Goal: Task Accomplishment & Management: Manage account settings

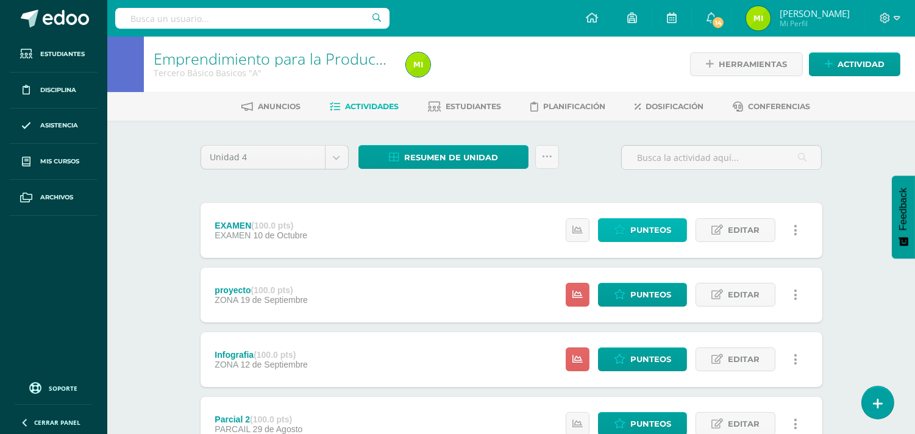
click at [642, 233] on span "Punteos" at bounding box center [650, 230] width 41 height 23
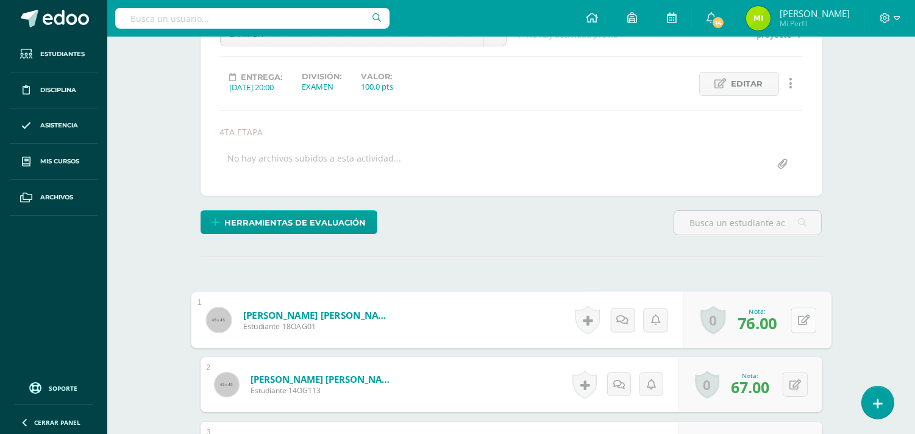
click at [790, 324] on button at bounding box center [803, 320] width 26 height 26
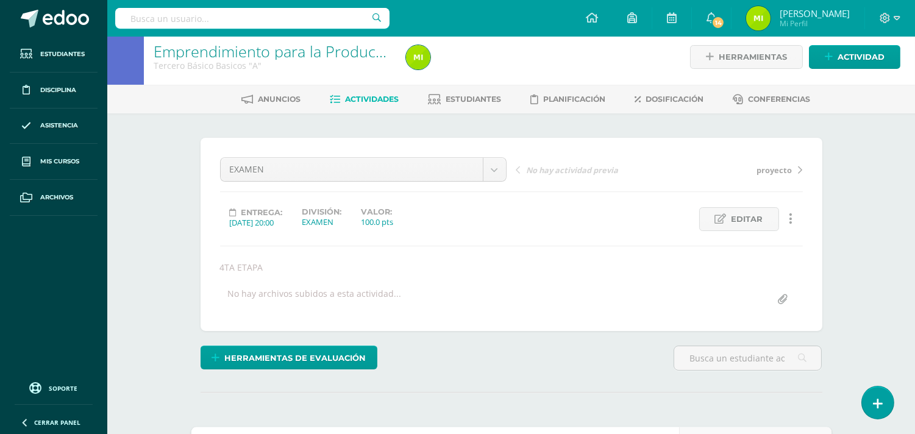
click at [384, 92] on link "Actividades" at bounding box center [364, 99] width 69 height 19
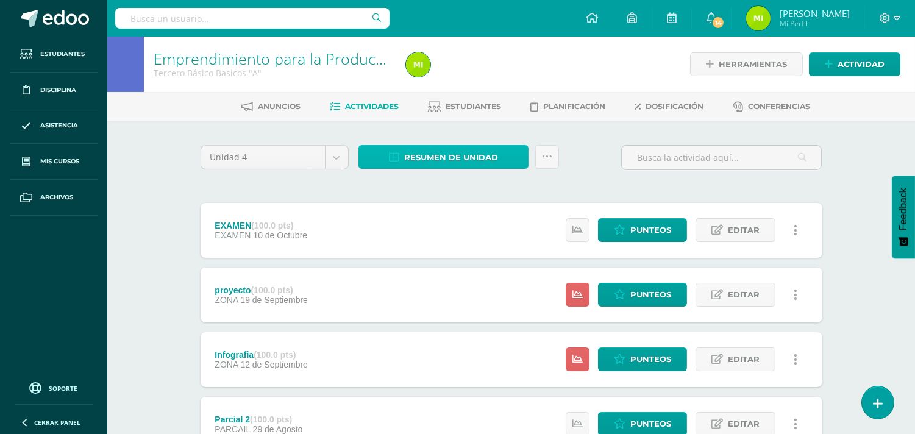
click at [490, 163] on span "Resumen de unidad" at bounding box center [451, 157] width 94 height 23
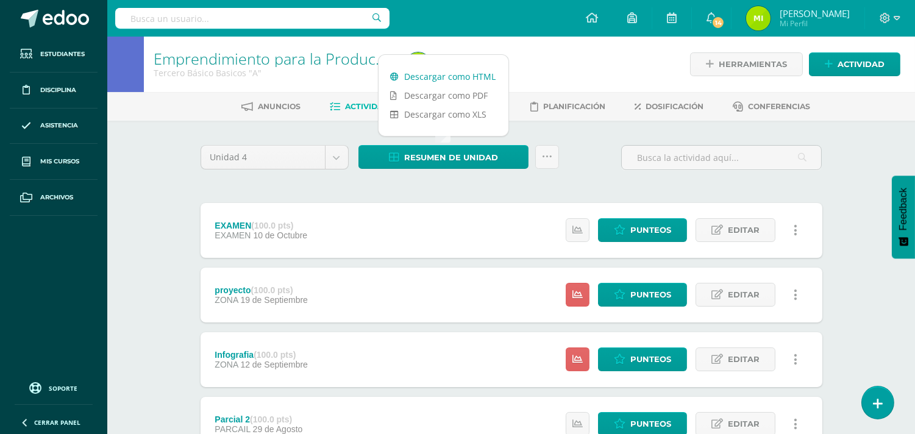
click at [484, 76] on link "Descargar como HTML" at bounding box center [443, 76] width 130 height 19
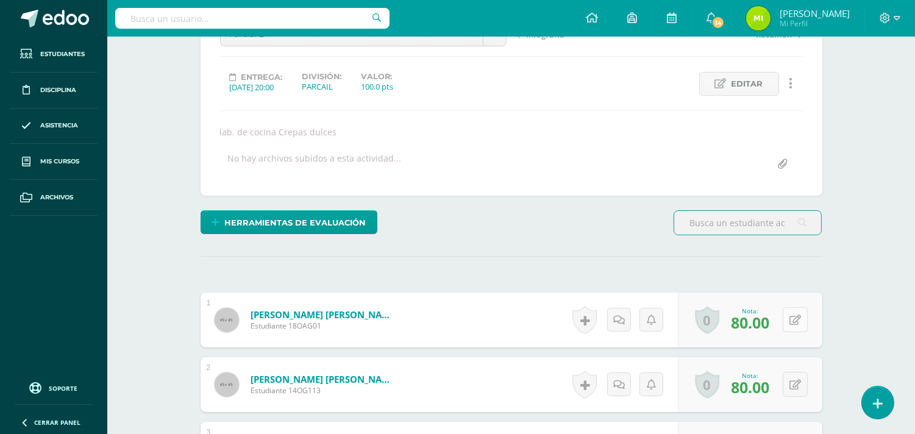
click at [794, 320] on icon at bounding box center [795, 320] width 12 height 10
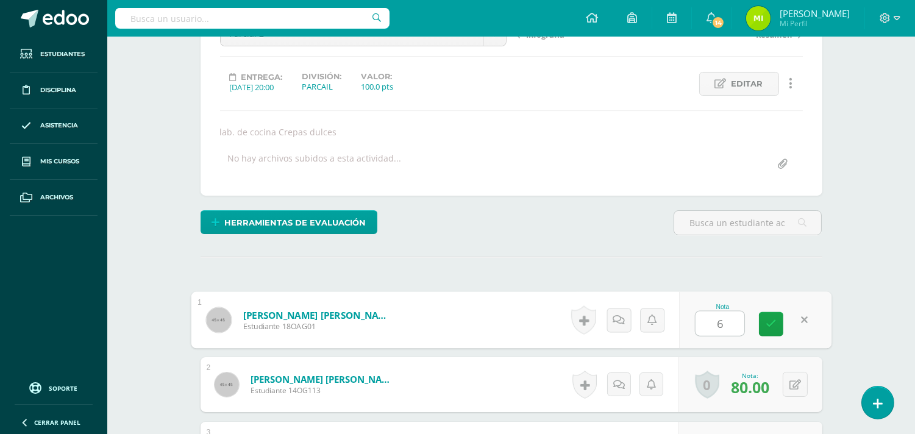
type input "60"
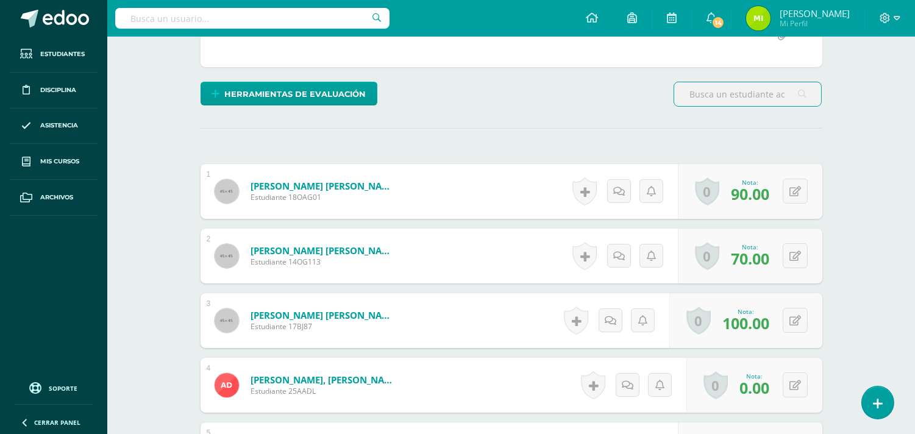
scroll to position [339, 0]
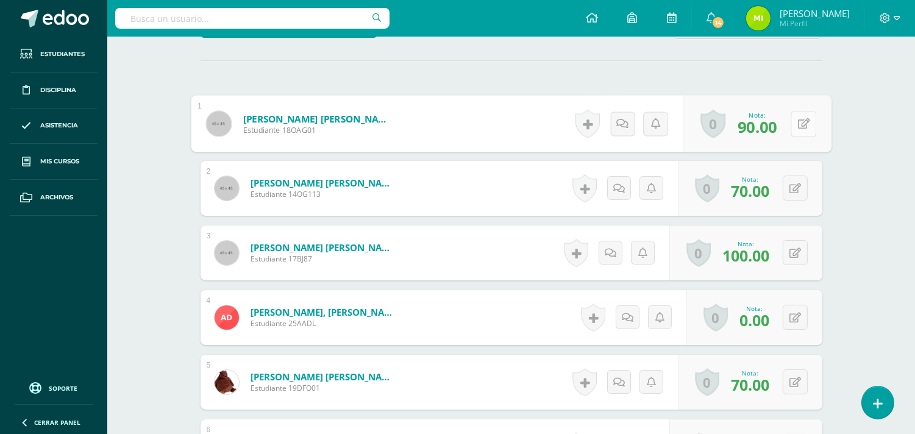
click at [793, 130] on button at bounding box center [803, 124] width 26 height 26
type input "60"
click at [776, 129] on link at bounding box center [771, 128] width 24 height 24
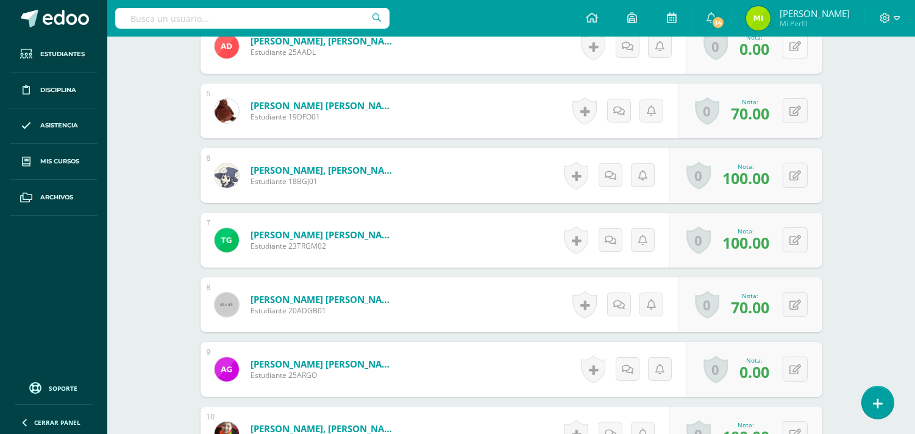
scroll to position [678, 0]
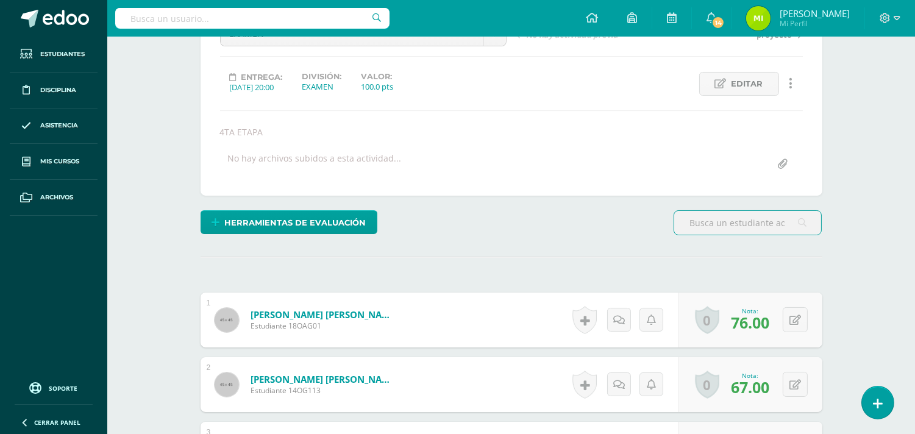
scroll to position [210, 0]
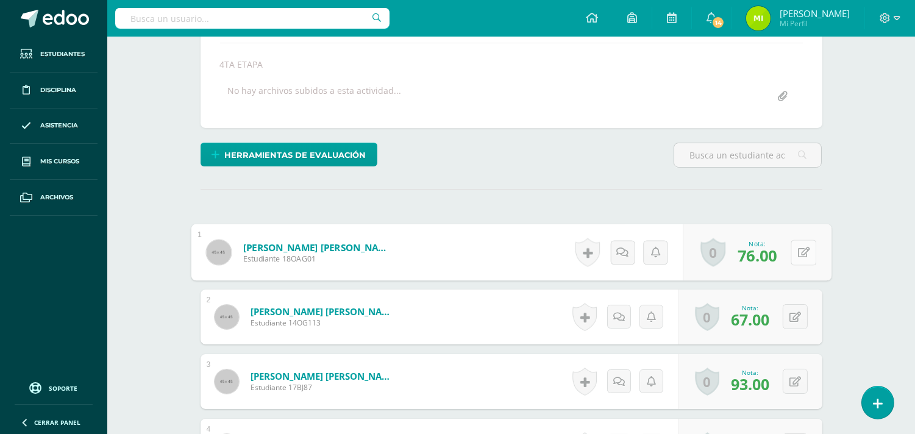
click at [793, 253] on button at bounding box center [803, 252] width 26 height 26
type input "66"
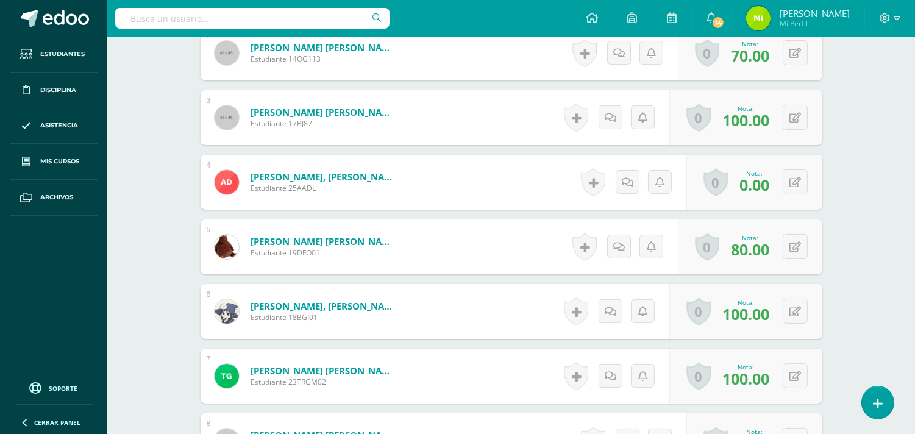
scroll to position [542, 0]
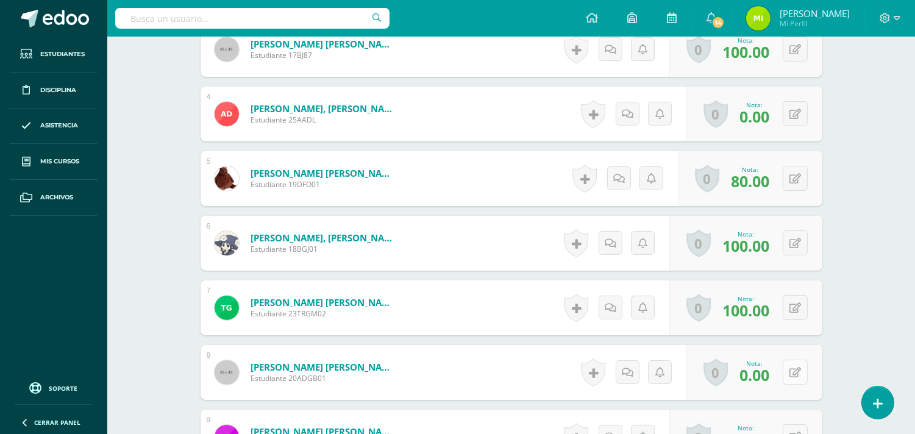
click at [791, 375] on button at bounding box center [794, 371] width 25 height 25
type input "40"
click at [769, 376] on icon at bounding box center [770, 376] width 11 height 10
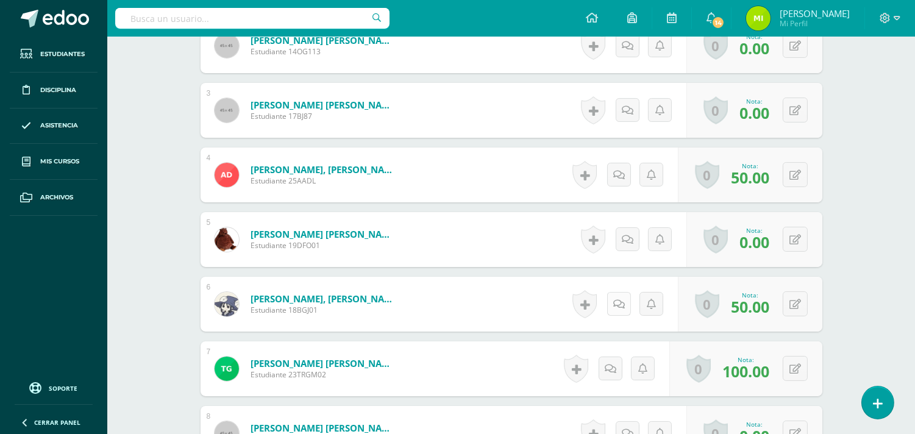
scroll to position [549, 0]
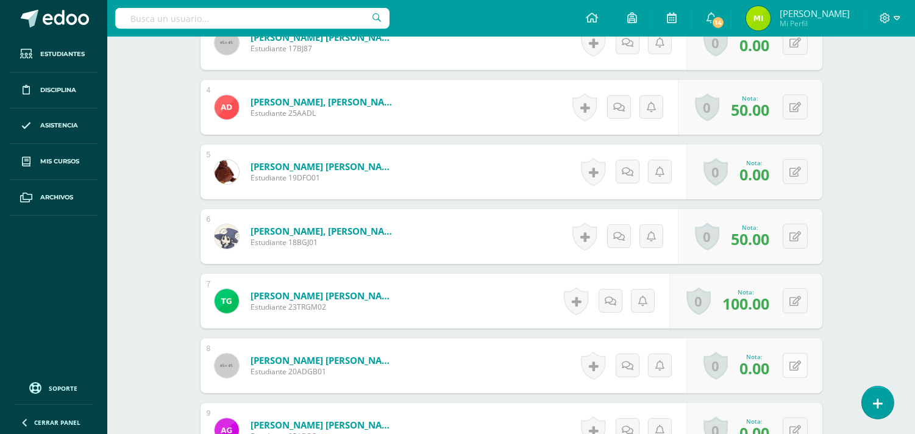
click at [791, 361] on button at bounding box center [794, 365] width 25 height 25
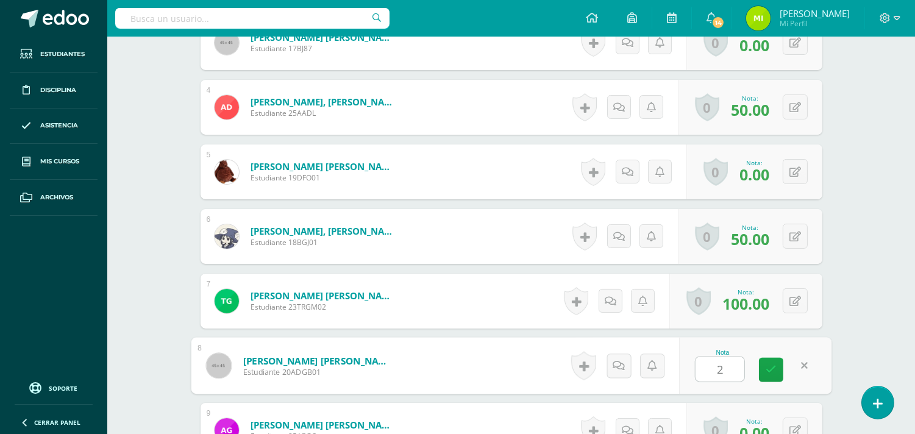
type input "20"
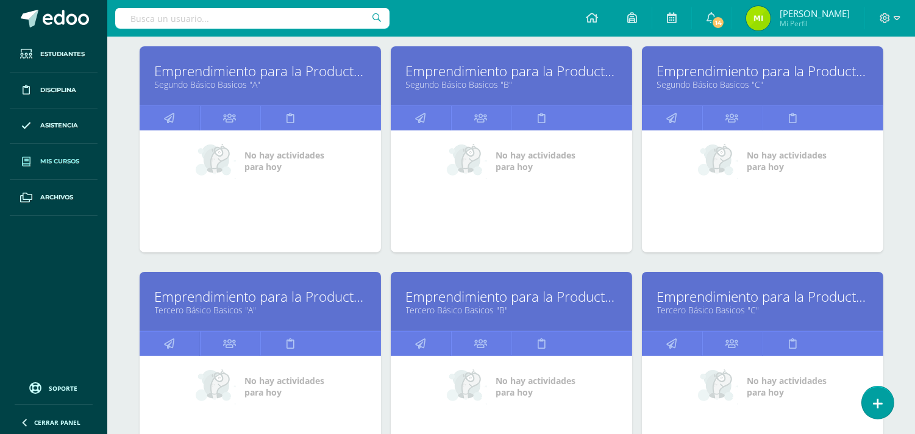
scroll to position [473, 0]
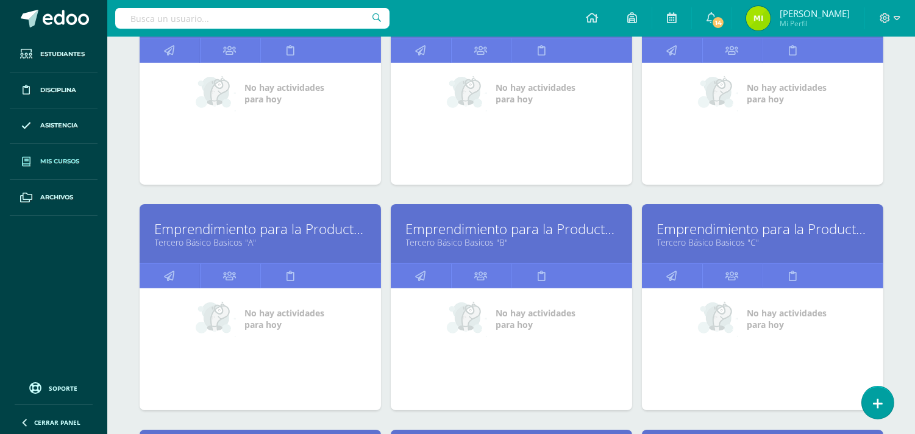
click at [533, 248] on link "Tercero Básico Basicos "B"" at bounding box center [511, 242] width 211 height 12
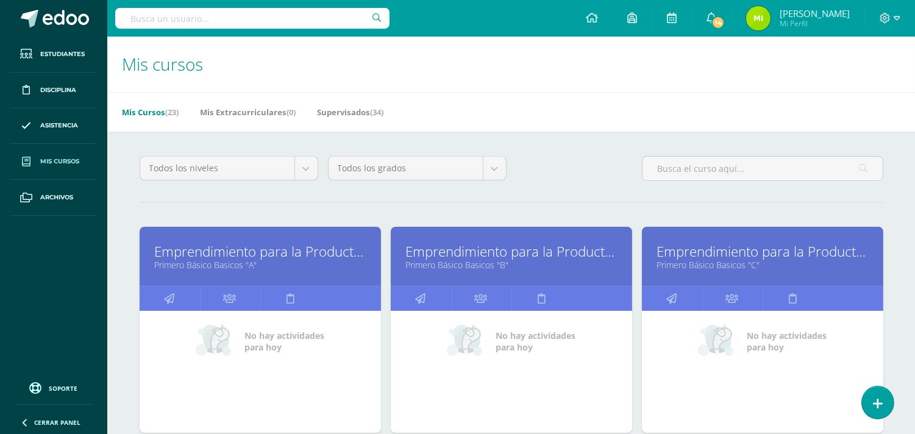
scroll to position [547, 0]
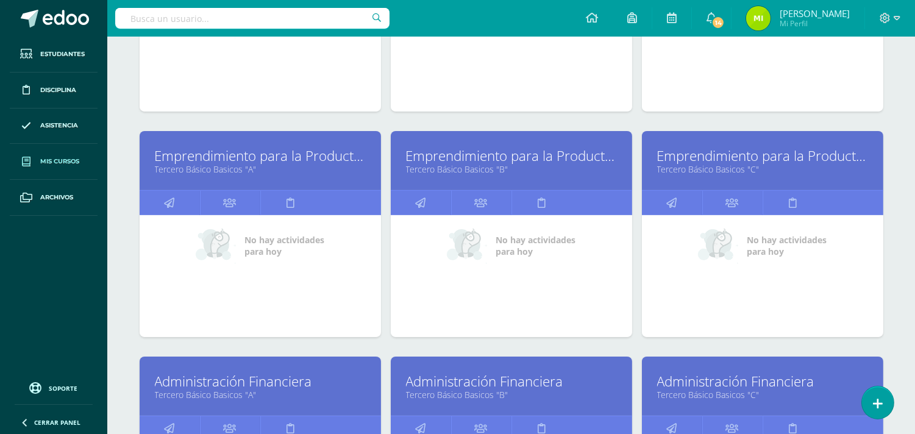
click at [758, 159] on link "Emprendimiento para la Productividad" at bounding box center [762, 155] width 211 height 19
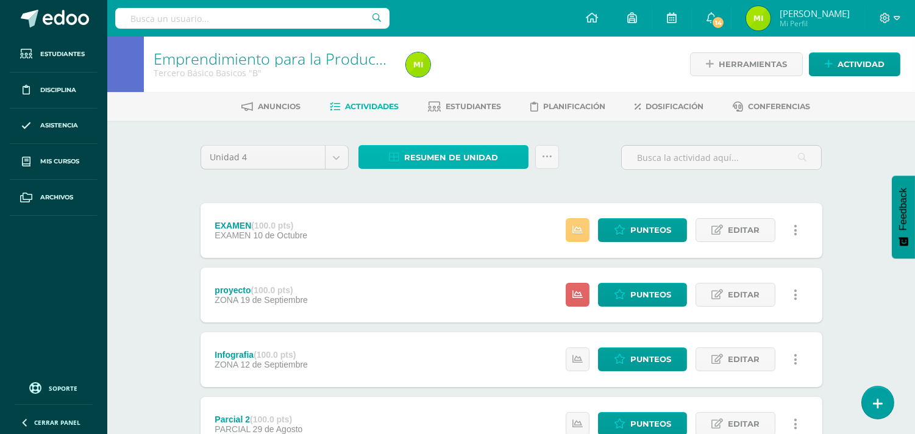
drag, startPoint x: 427, startPoint y: 157, endPoint x: 429, endPoint y: 149, distance: 7.5
click at [428, 157] on span "Resumen de unidad" at bounding box center [451, 157] width 94 height 23
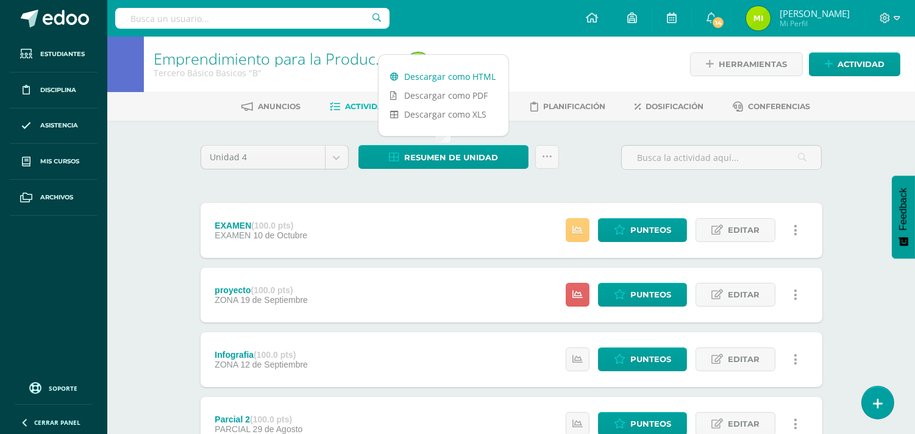
click at [453, 76] on link "Descargar como HTML" at bounding box center [443, 76] width 130 height 19
click at [648, 228] on span "Punteos" at bounding box center [650, 230] width 41 height 23
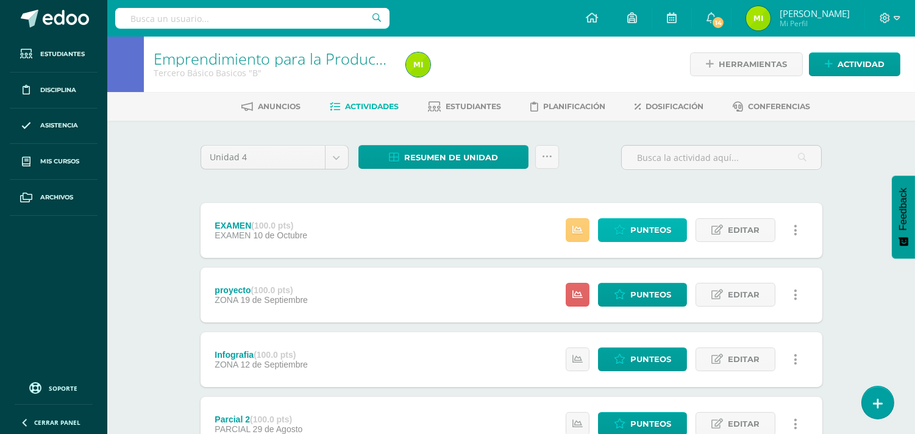
click at [648, 228] on span "Punteos" at bounding box center [650, 230] width 41 height 23
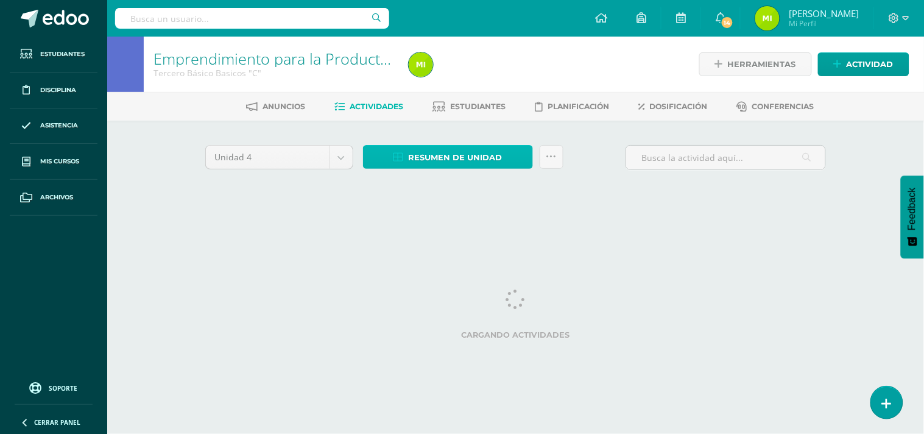
click at [490, 161] on span "Resumen de unidad" at bounding box center [456, 157] width 94 height 23
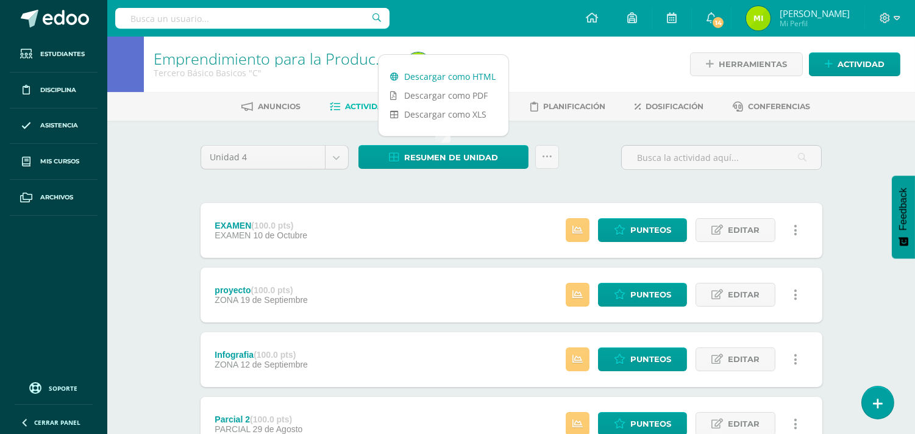
click at [469, 77] on link "Descargar como HTML" at bounding box center [443, 76] width 130 height 19
click at [643, 232] on span "Punteos" at bounding box center [650, 230] width 41 height 23
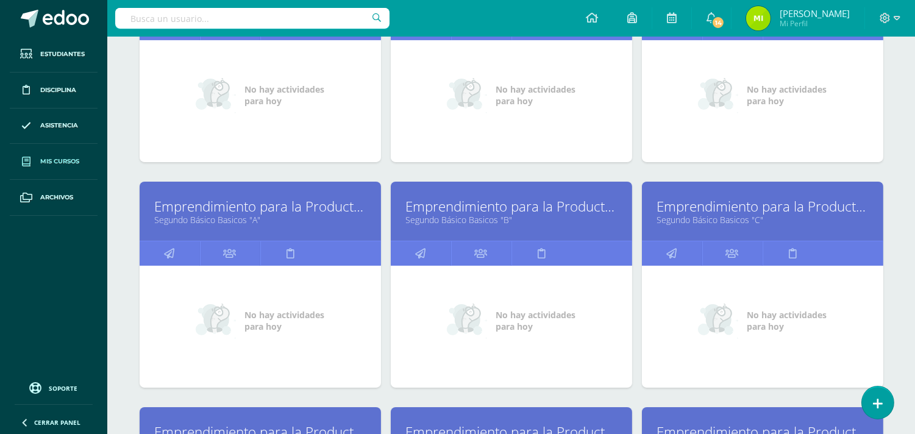
scroll to position [406, 0]
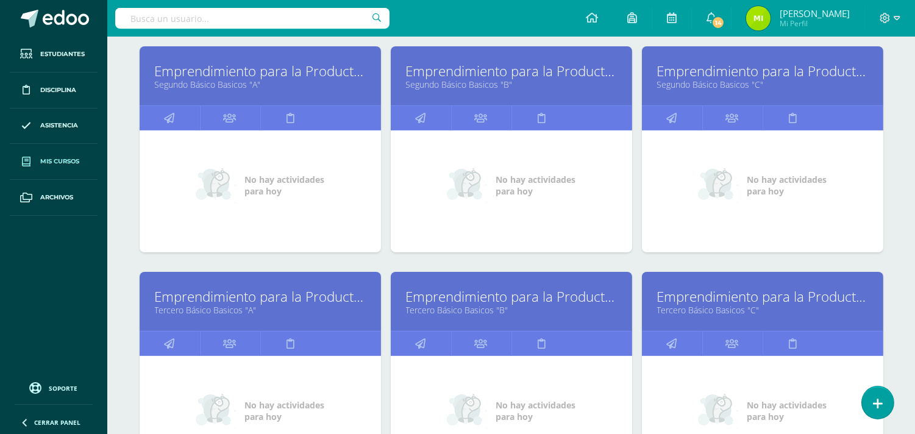
click at [485, 303] on link "Emprendimiento para la Productividad" at bounding box center [511, 296] width 211 height 19
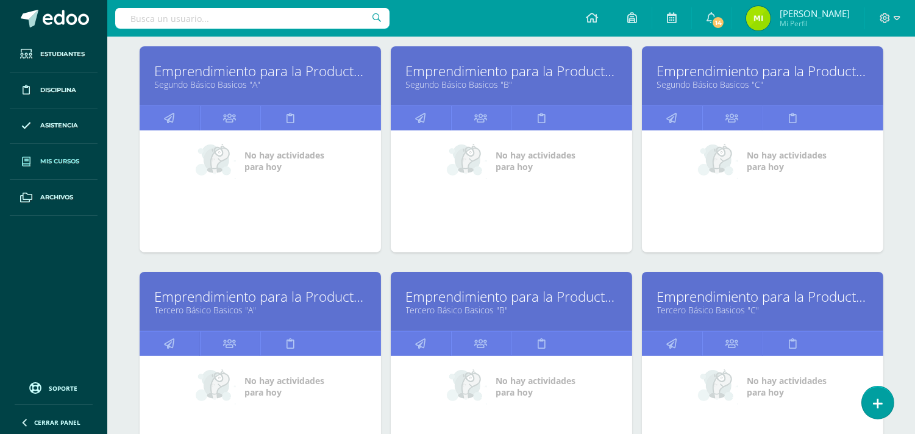
scroll to position [541, 0]
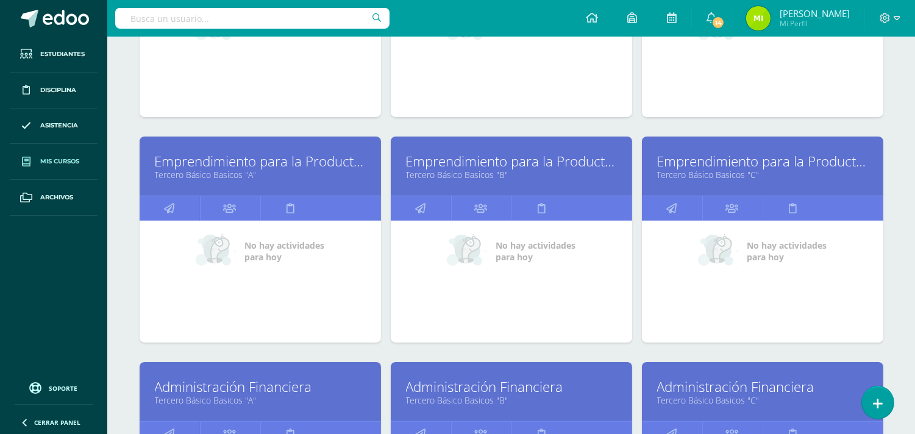
click at [248, 386] on link "Administración Financiera" at bounding box center [260, 386] width 211 height 19
click at [249, 386] on link "Administración Financiera" at bounding box center [260, 386] width 211 height 19
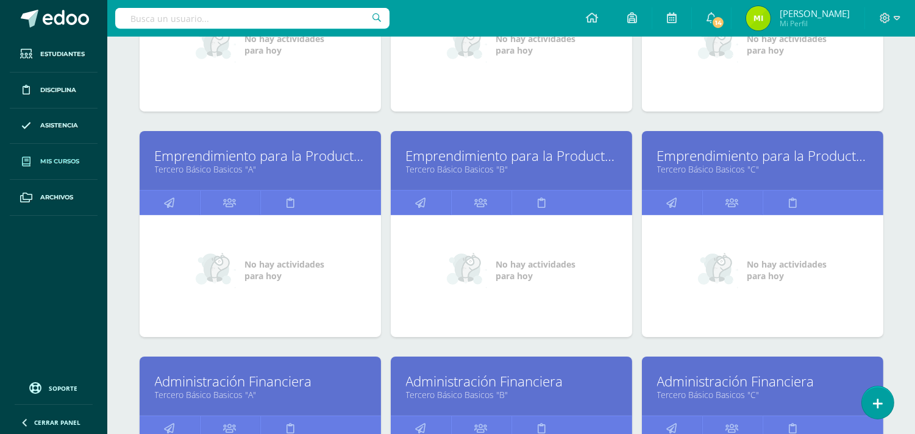
scroll to position [614, 0]
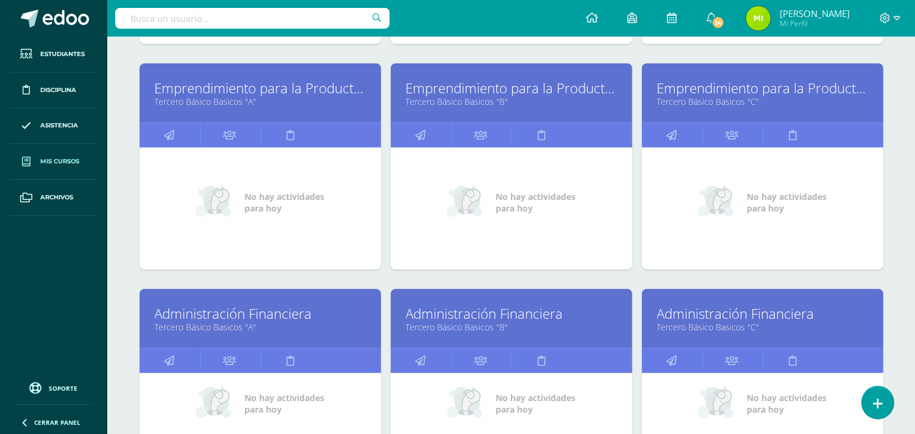
click at [510, 320] on link "Administración Financiera" at bounding box center [511, 313] width 211 height 19
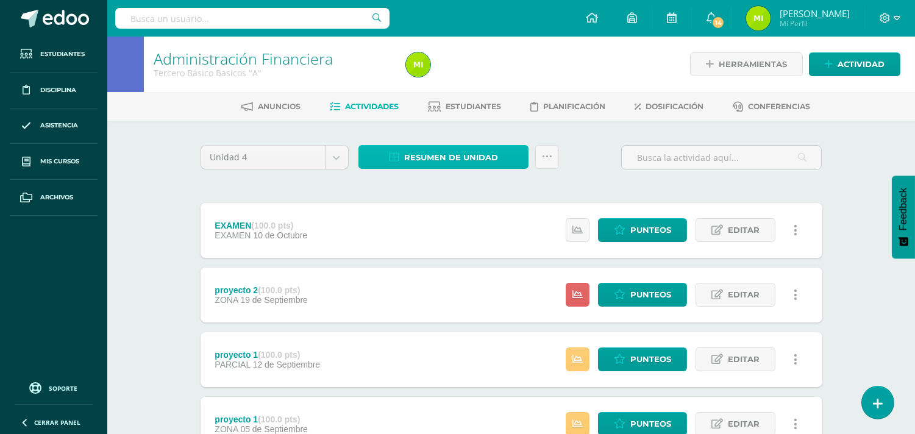
click at [484, 155] on span "Resumen de unidad" at bounding box center [451, 157] width 94 height 23
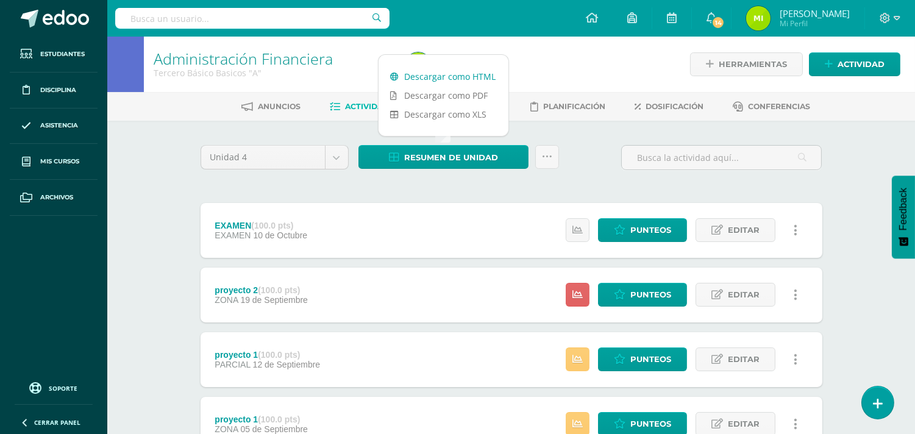
click at [485, 76] on link "Descargar como HTML" at bounding box center [443, 76] width 130 height 19
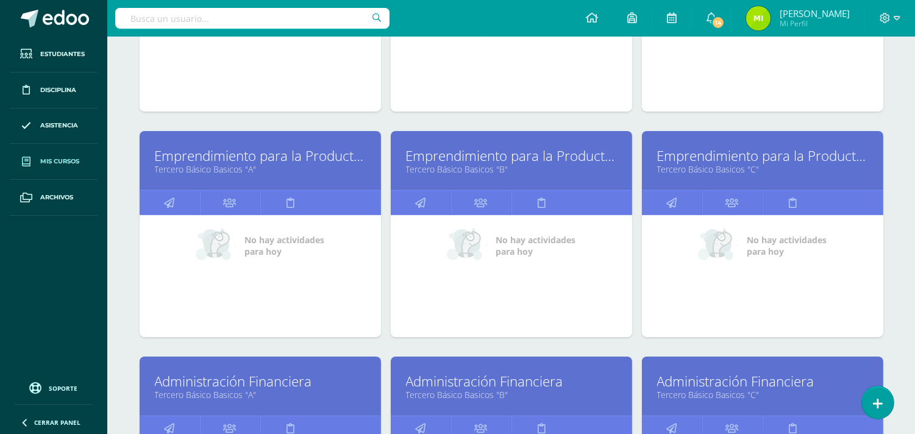
scroll to position [614, 0]
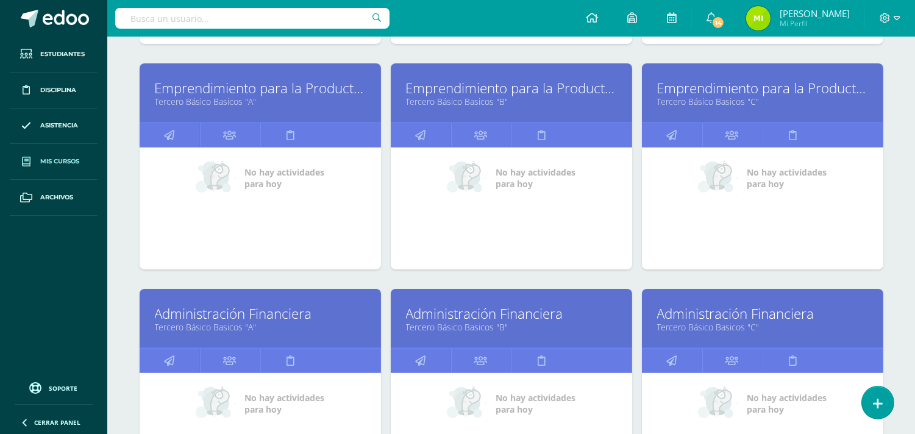
click at [764, 319] on link "Administración Financiera" at bounding box center [762, 313] width 211 height 19
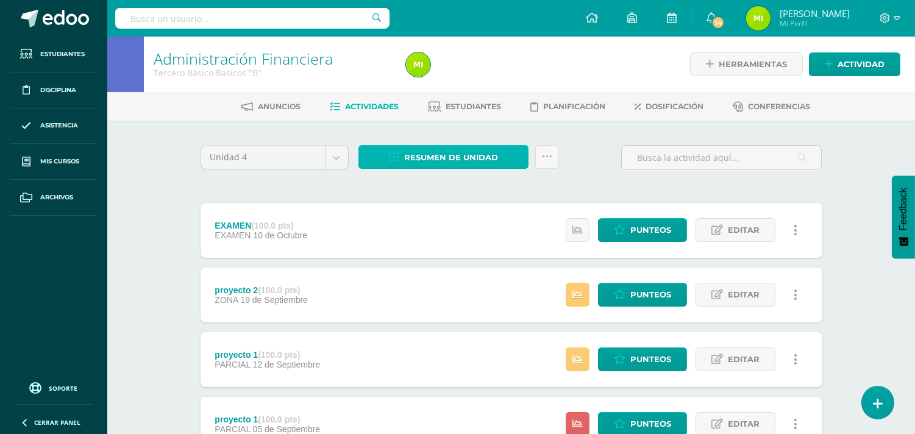
click at [463, 155] on span "Resumen de unidad" at bounding box center [451, 157] width 94 height 23
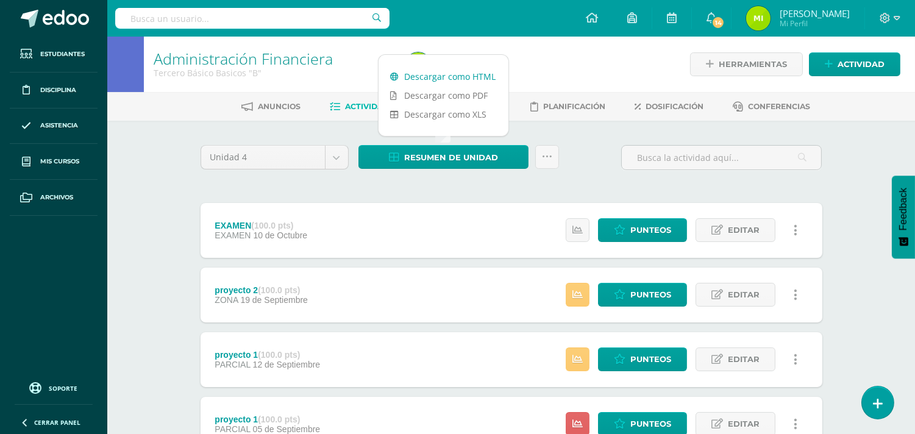
click at [481, 73] on link "Descargar como HTML" at bounding box center [443, 76] width 130 height 19
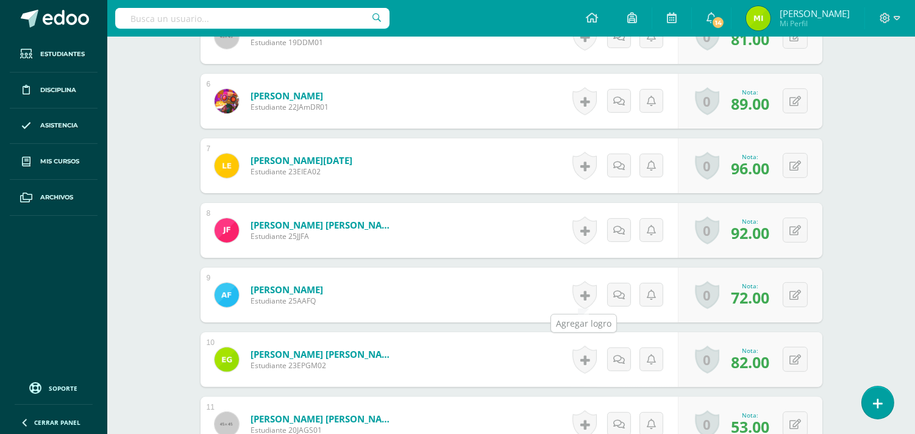
scroll to position [752, 0]
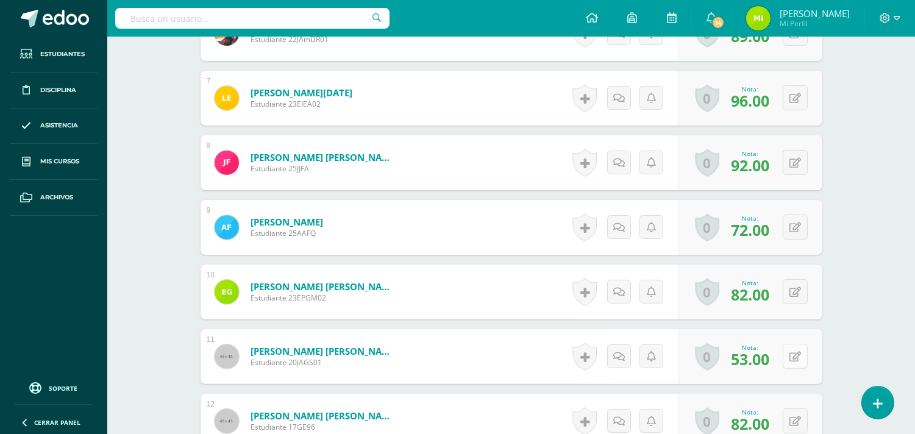
click at [796, 355] on button at bounding box center [794, 356] width 25 height 25
type input "75"
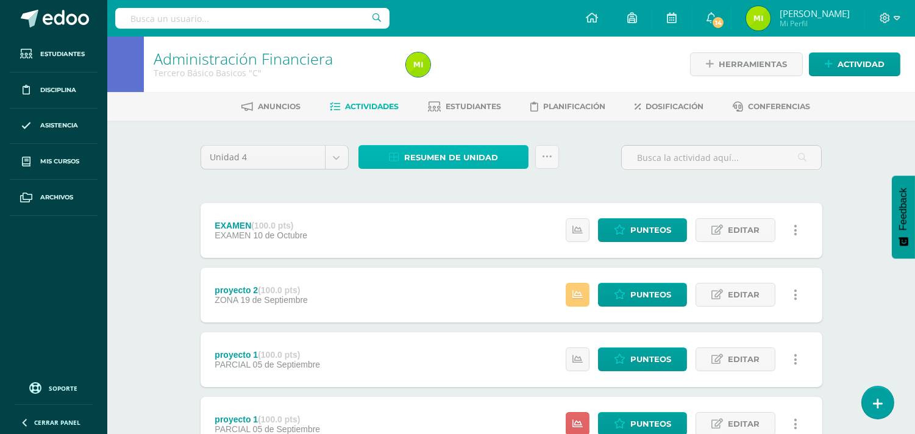
click at [473, 155] on span "Resumen de unidad" at bounding box center [451, 157] width 94 height 23
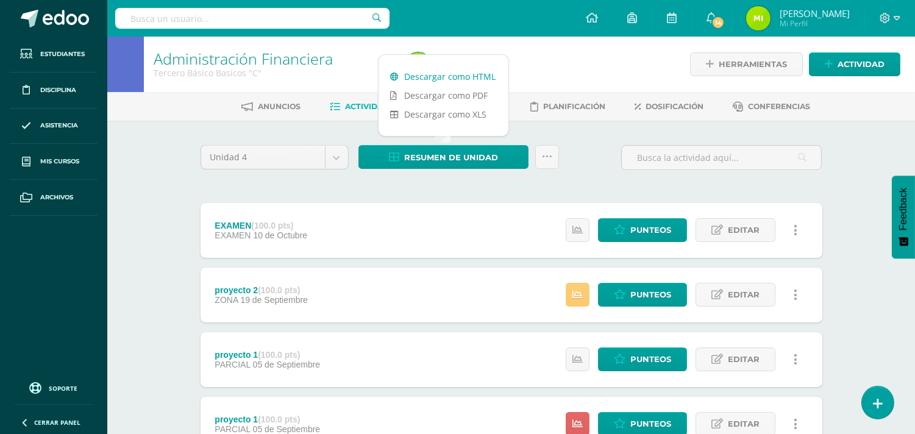
click at [461, 70] on link "Descargar como HTML" at bounding box center [443, 76] width 130 height 19
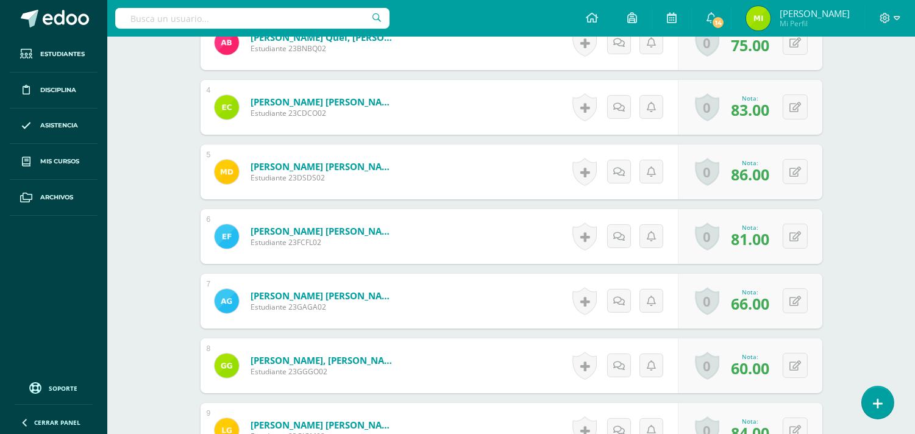
scroll to position [617, 0]
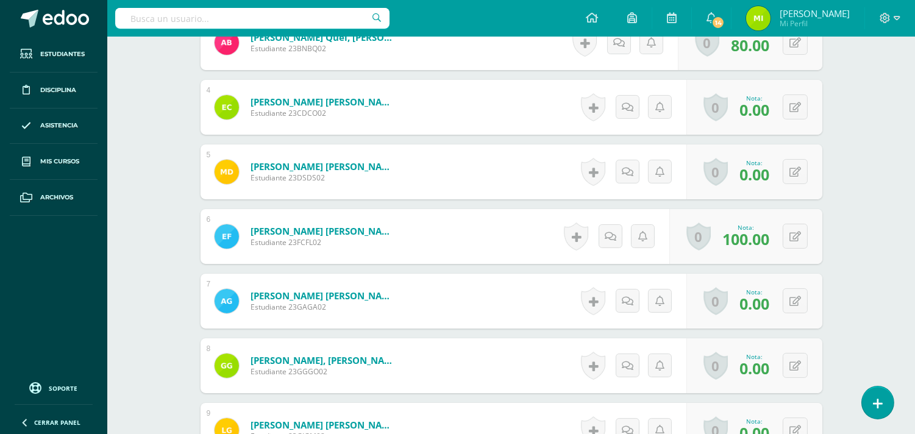
scroll to position [684, 0]
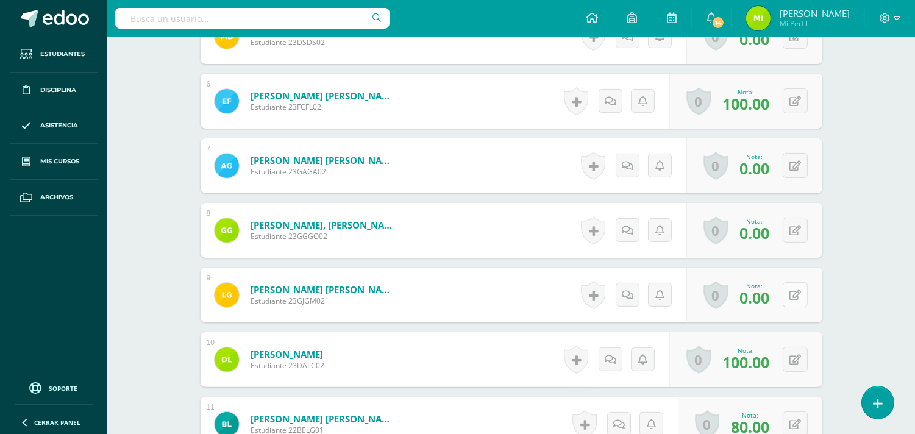
click at [794, 293] on button at bounding box center [794, 294] width 25 height 25
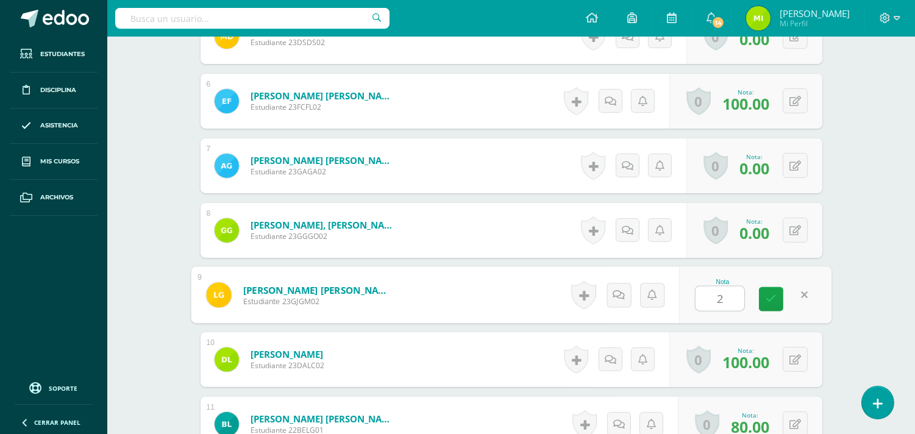
type input "20"
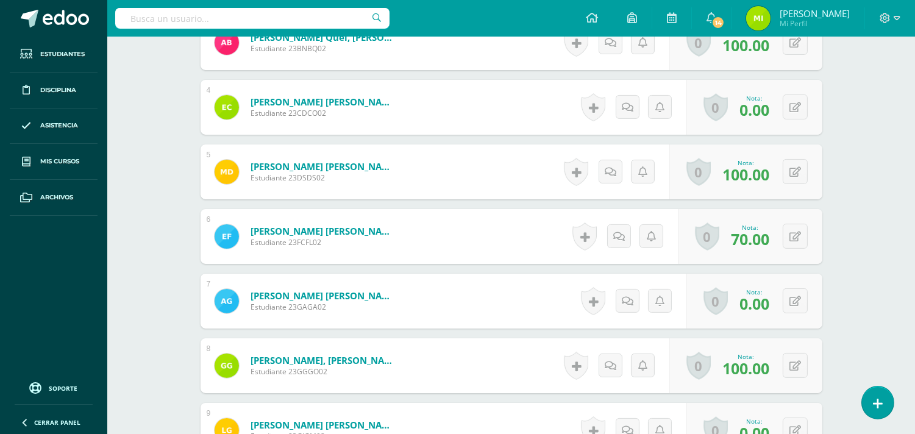
scroll to position [617, 0]
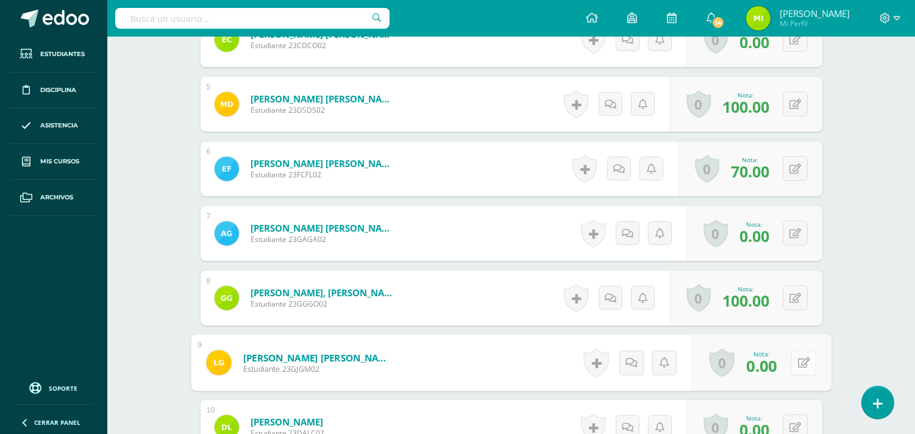
click at [798, 366] on icon at bounding box center [803, 362] width 12 height 10
type input "20"
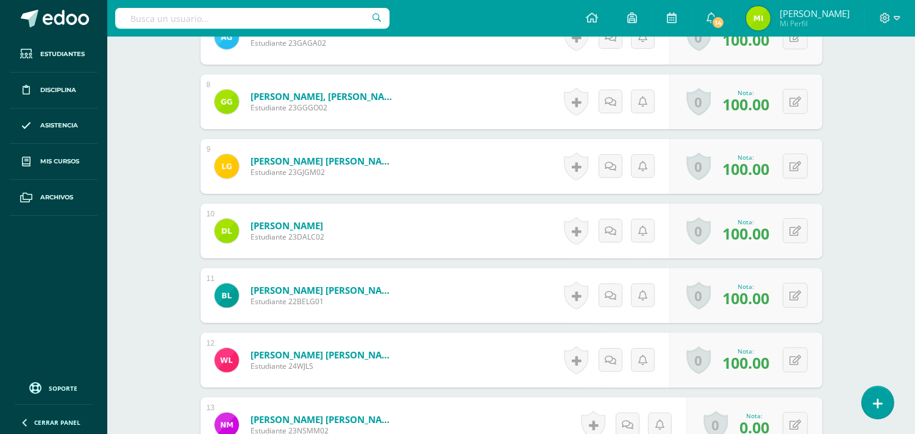
scroll to position [745, 0]
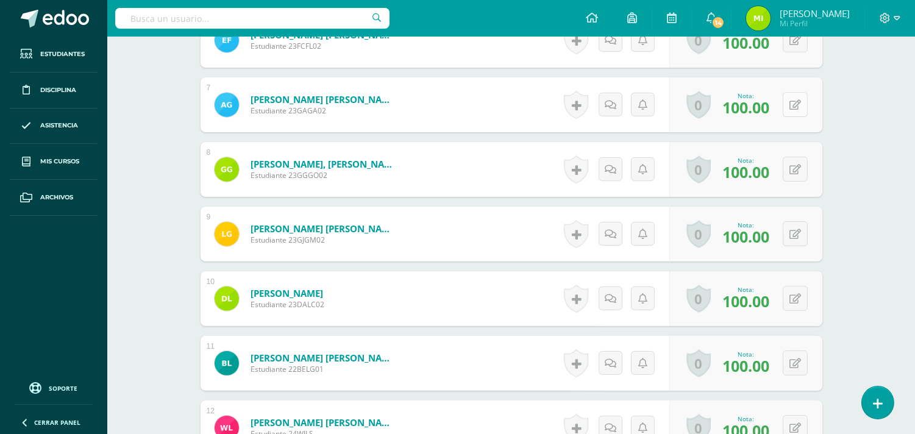
click at [806, 107] on button at bounding box center [794, 104] width 25 height 25
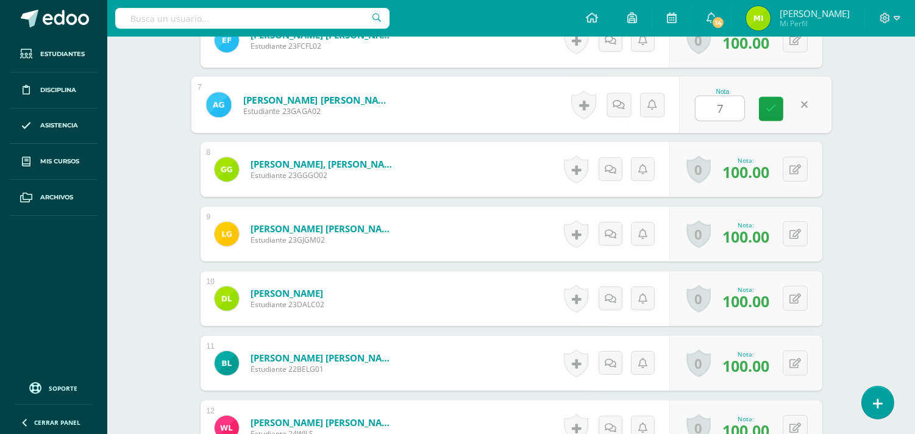
type input "70"
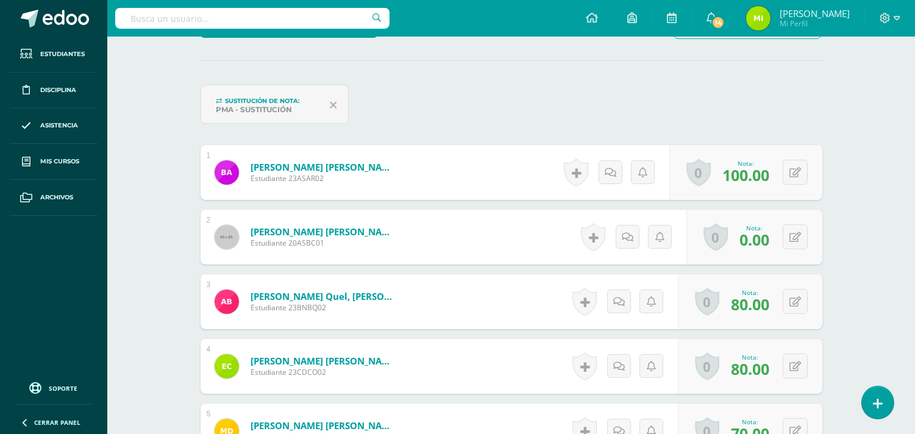
scroll to position [474, 0]
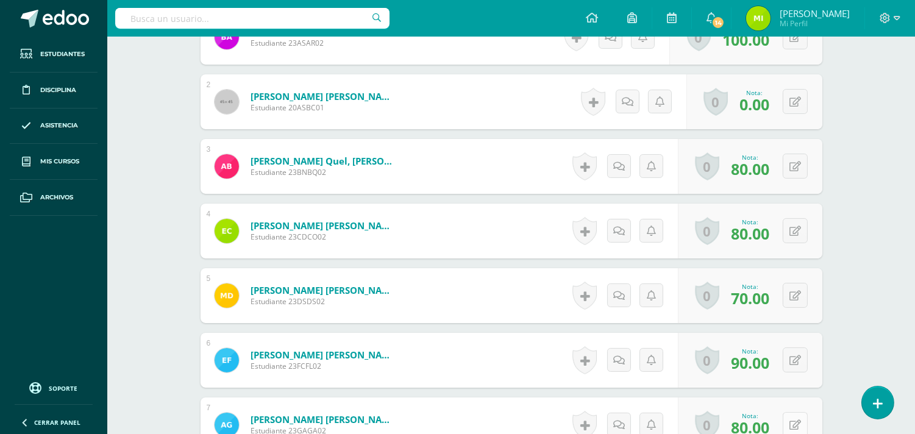
click at [797, 423] on icon at bounding box center [795, 425] width 12 height 10
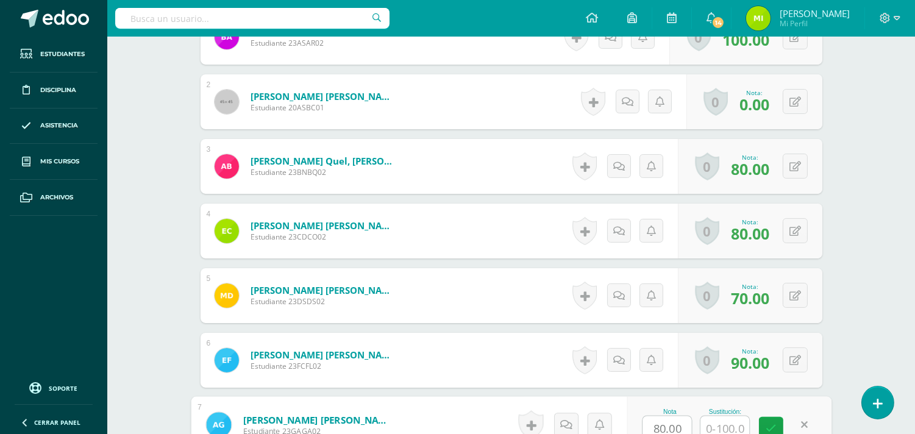
scroll to position [479, 0]
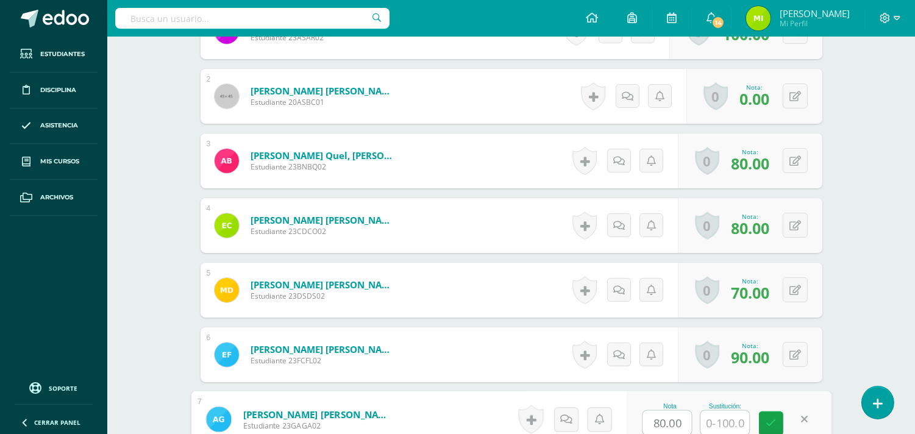
click at [660, 422] on input "80.00" at bounding box center [666, 423] width 49 height 24
type input "60.00"
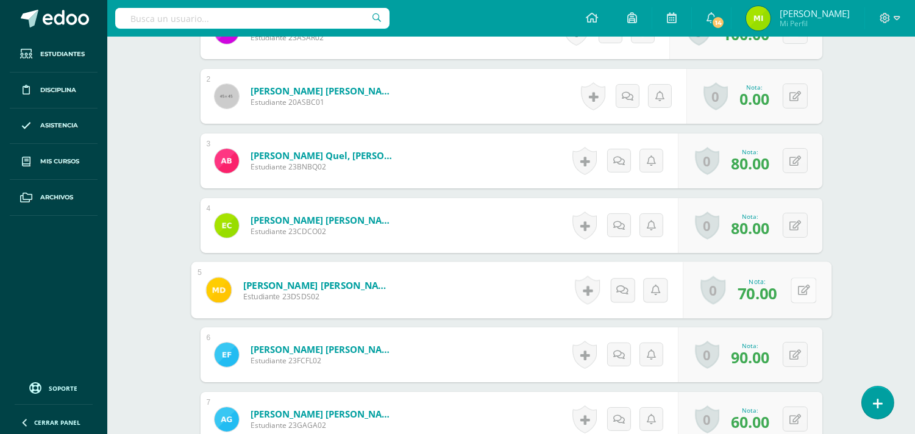
click at [797, 291] on icon at bounding box center [803, 290] width 12 height 10
click at [667, 292] on input "70.00" at bounding box center [666, 293] width 49 height 24
type input "100.00"
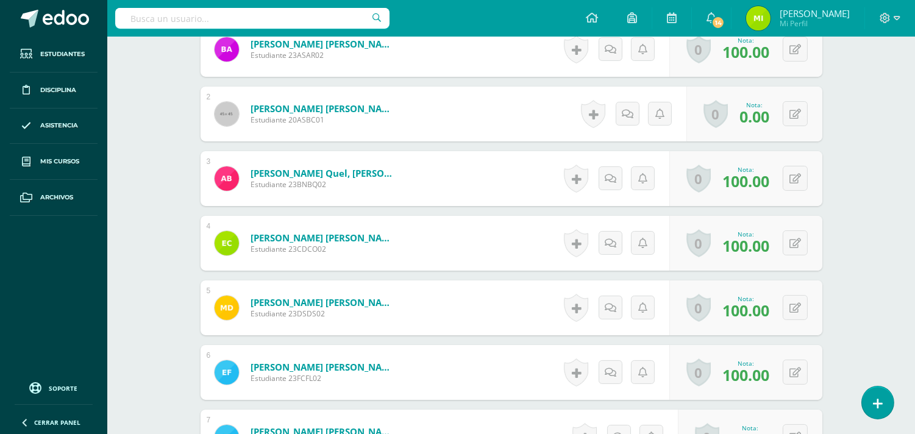
scroll to position [481, 0]
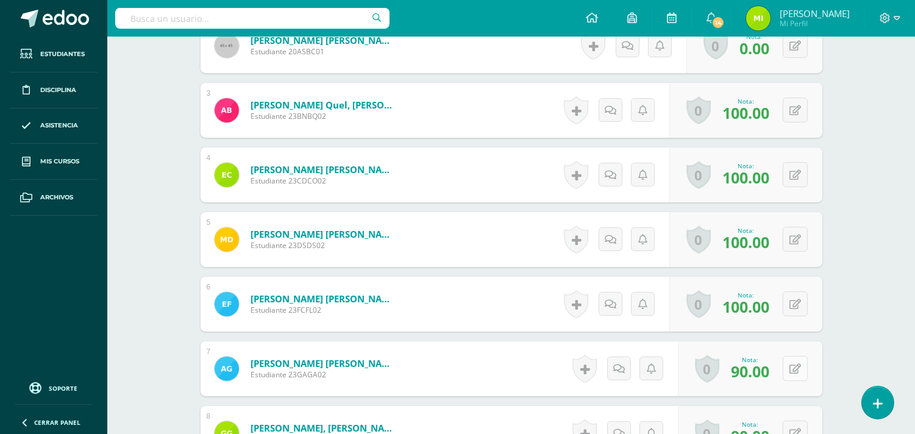
click at [791, 369] on button at bounding box center [794, 368] width 25 height 25
type input "60"
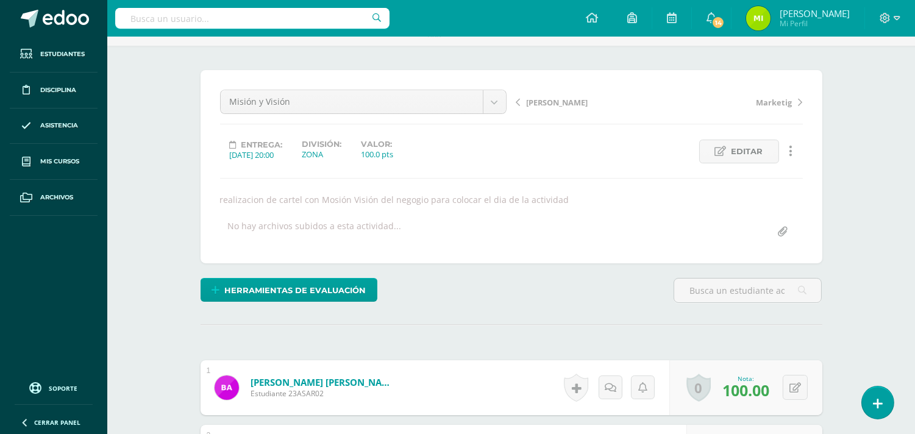
scroll to position [7, 0]
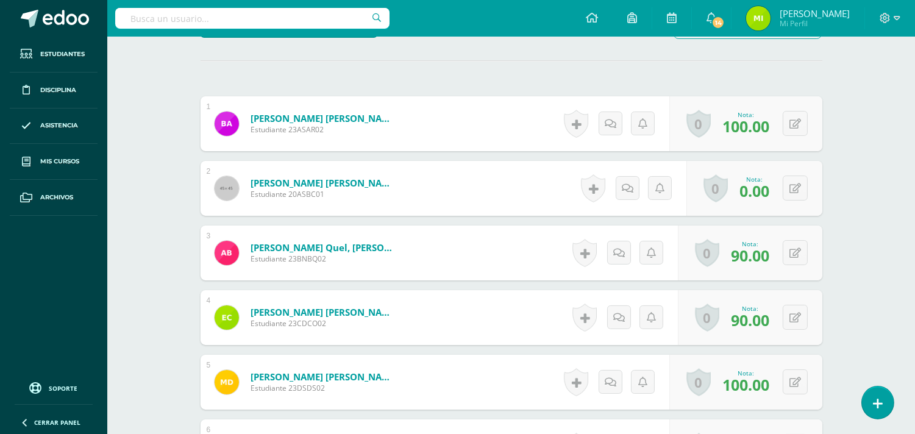
scroll to position [474, 0]
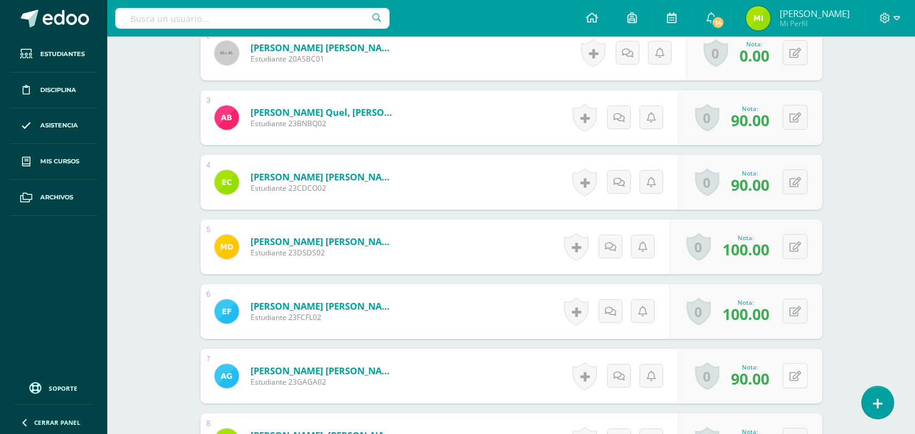
click at [791, 375] on button at bounding box center [794, 375] width 25 height 25
type input "60"
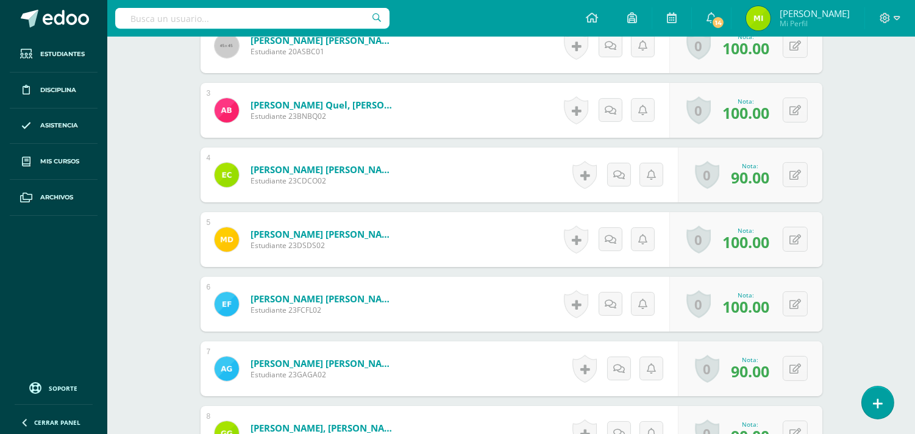
scroll to position [617, 0]
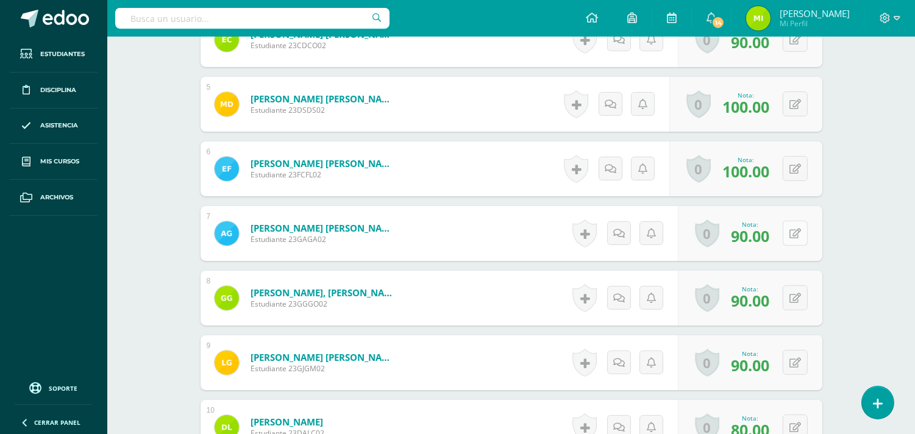
click at [793, 235] on button at bounding box center [794, 233] width 25 height 25
type input "5"
type input "6"
type input "70"
click at [794, 239] on button at bounding box center [794, 233] width 25 height 25
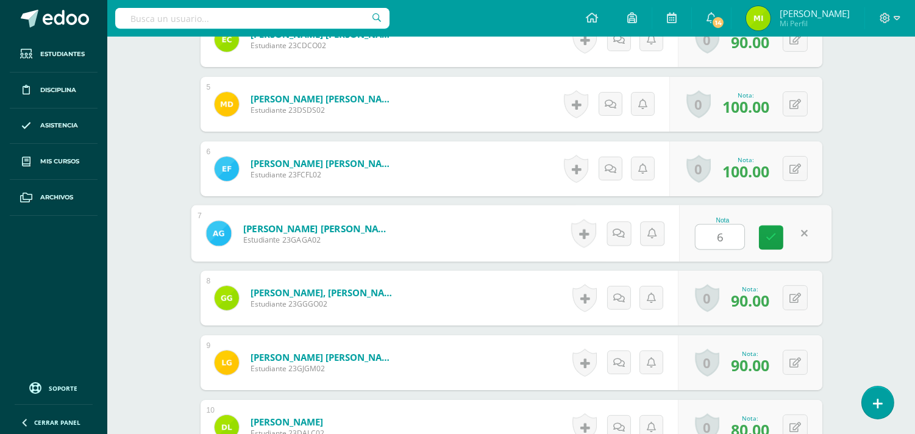
type input "60"
click at [796, 235] on icon at bounding box center [795, 233] width 12 height 10
type input "70"
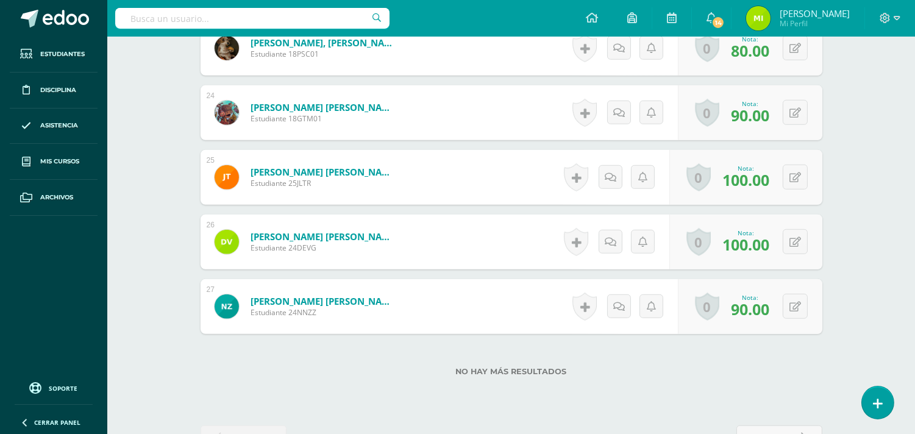
scroll to position [1874, 0]
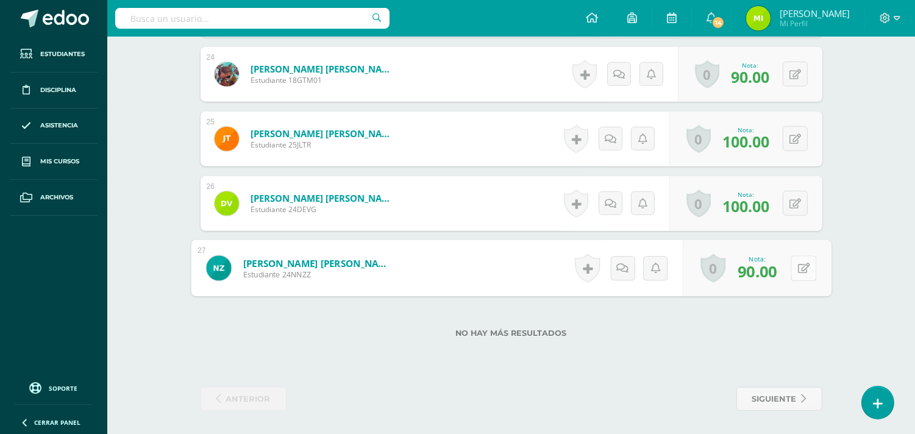
click at [797, 266] on icon at bounding box center [803, 268] width 12 height 10
type input "100"
